Goal: Use online tool/utility: Utilize a website feature to perform a specific function

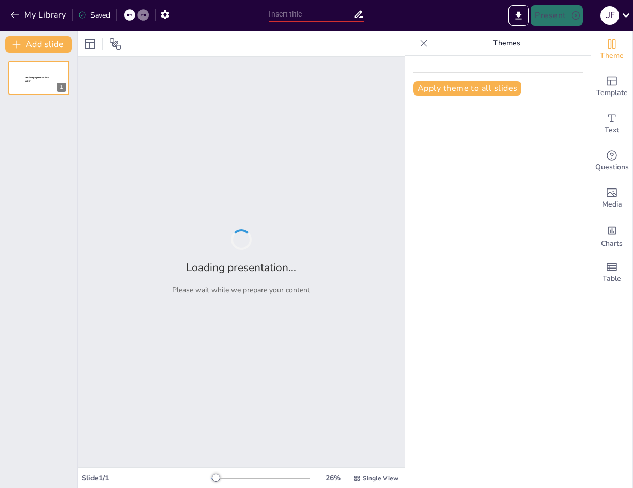
type input "Día Mundial de la fotografía: Desafío fotográfico"
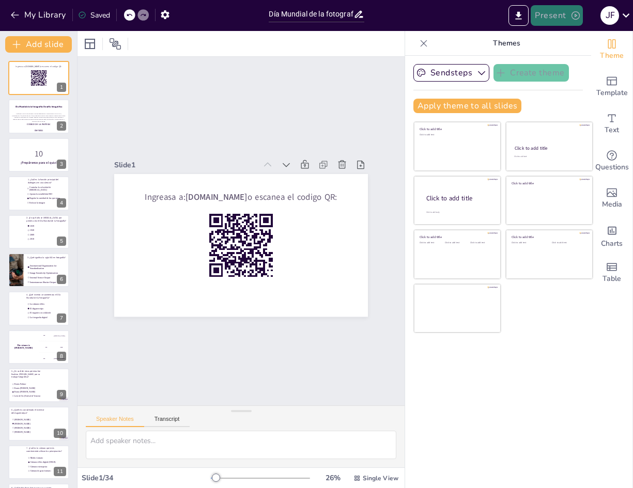
checkbox input "true"
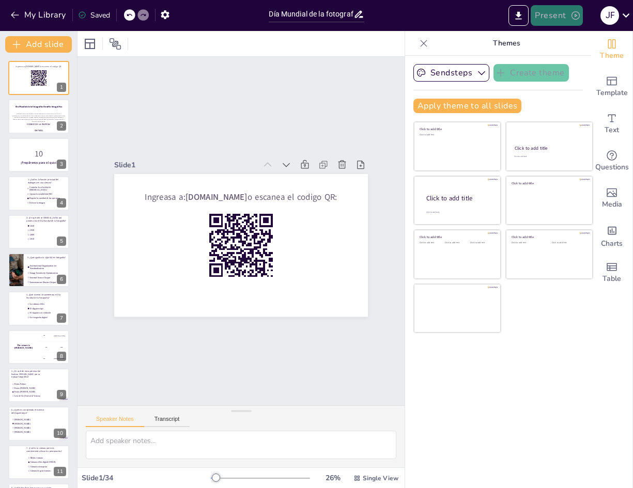
checkbox input "true"
click at [543, 18] on button "Present" at bounding box center [557, 15] width 52 height 21
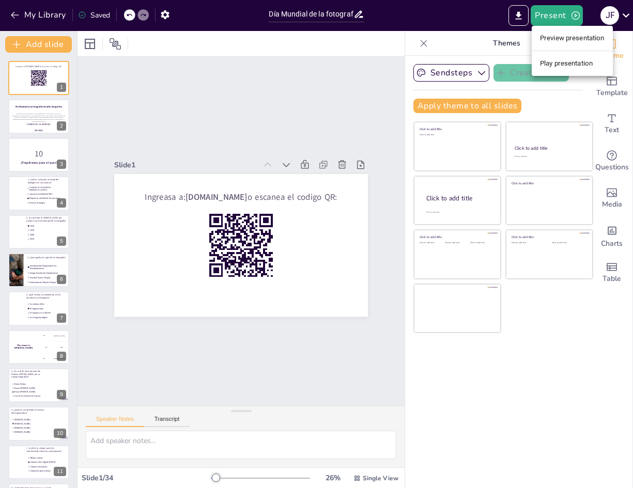
click at [560, 66] on li "Play presentation" at bounding box center [572, 63] width 81 height 17
